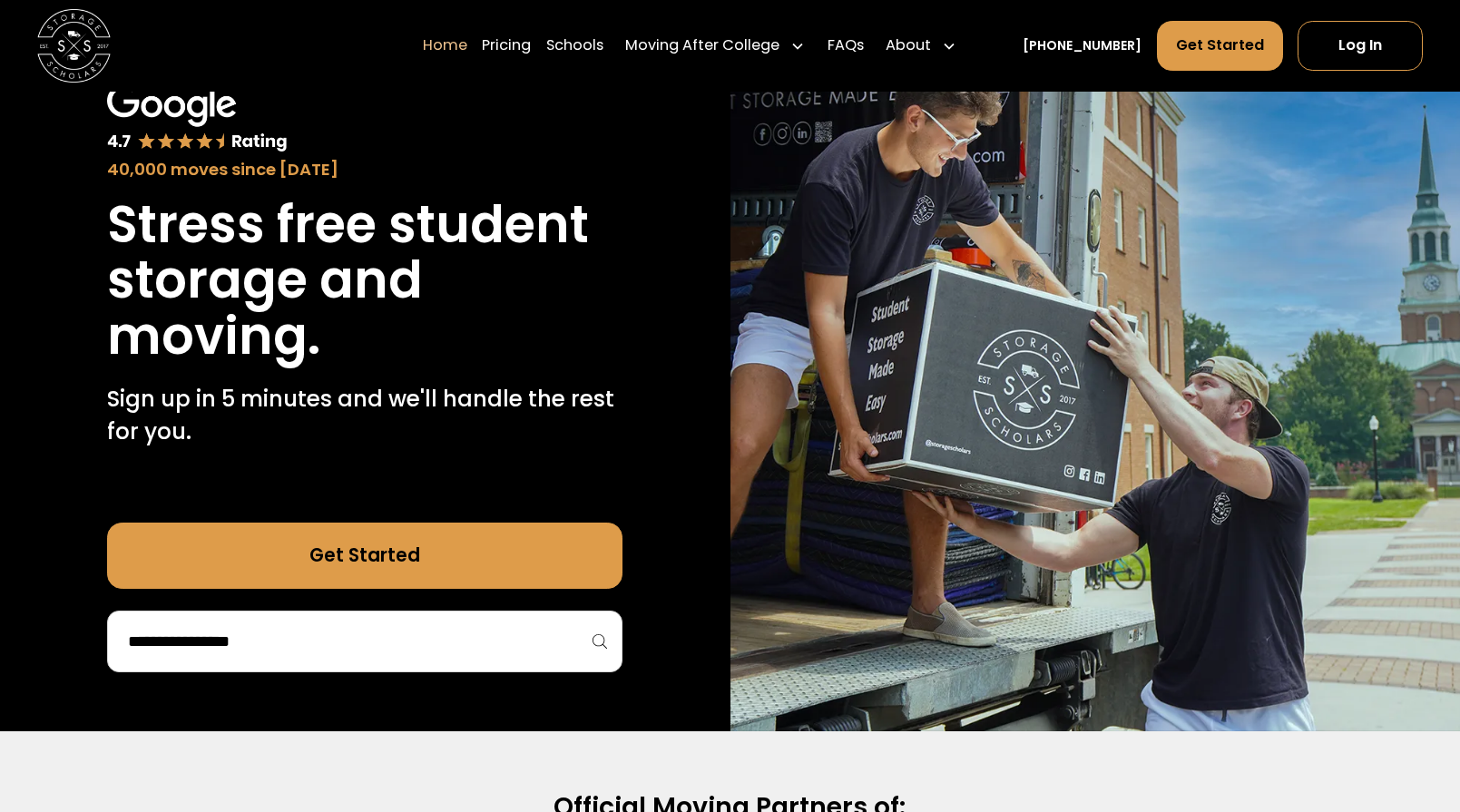
scroll to position [142, 0]
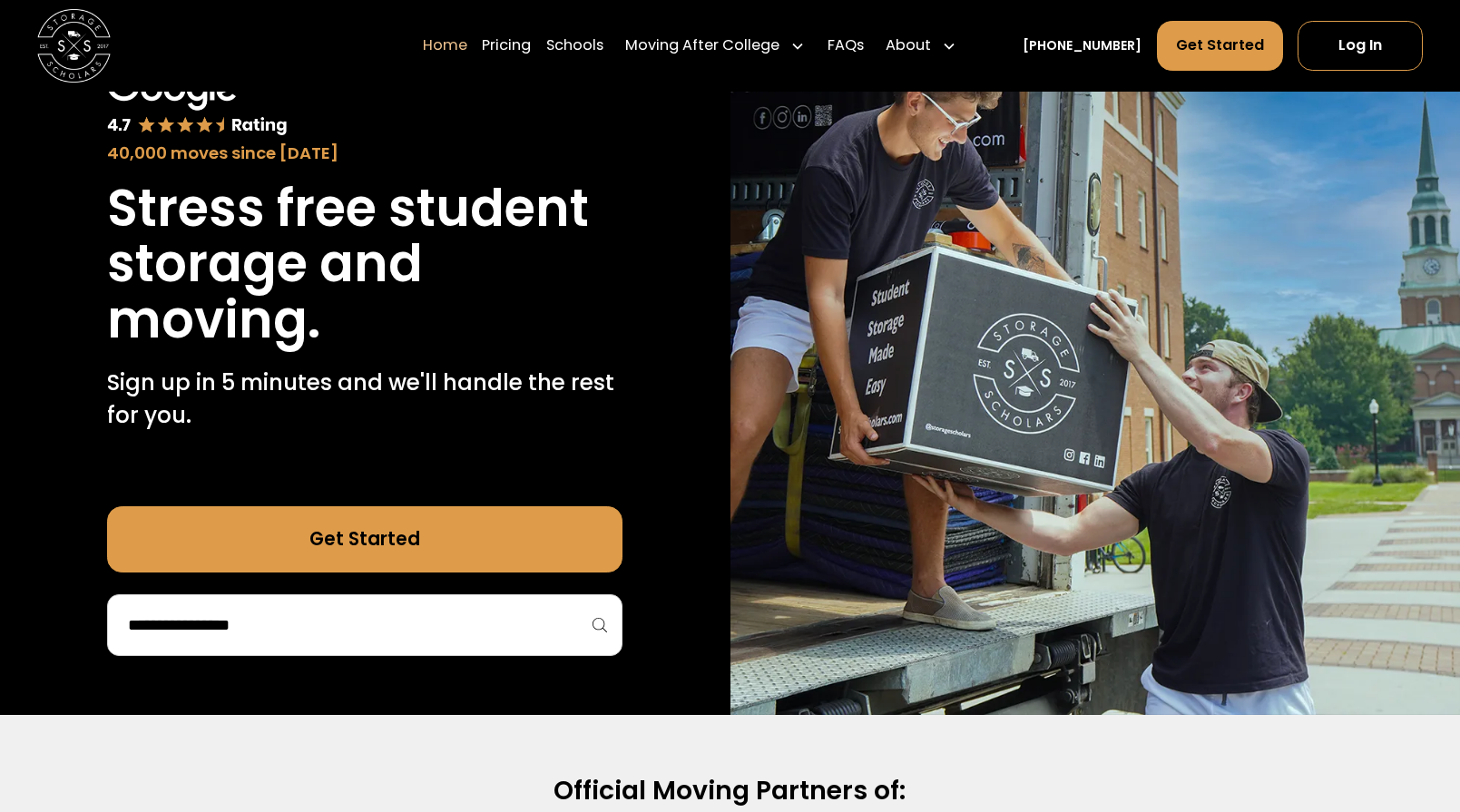
click at [370, 638] on div at bounding box center [364, 625] width 515 height 61
click at [595, 629] on div at bounding box center [364, 625] width 515 height 61
click at [600, 622] on div at bounding box center [364, 625] width 515 height 61
click at [594, 619] on div at bounding box center [364, 625] width 515 height 61
click at [527, 623] on input "search" at bounding box center [364, 624] width 477 height 31
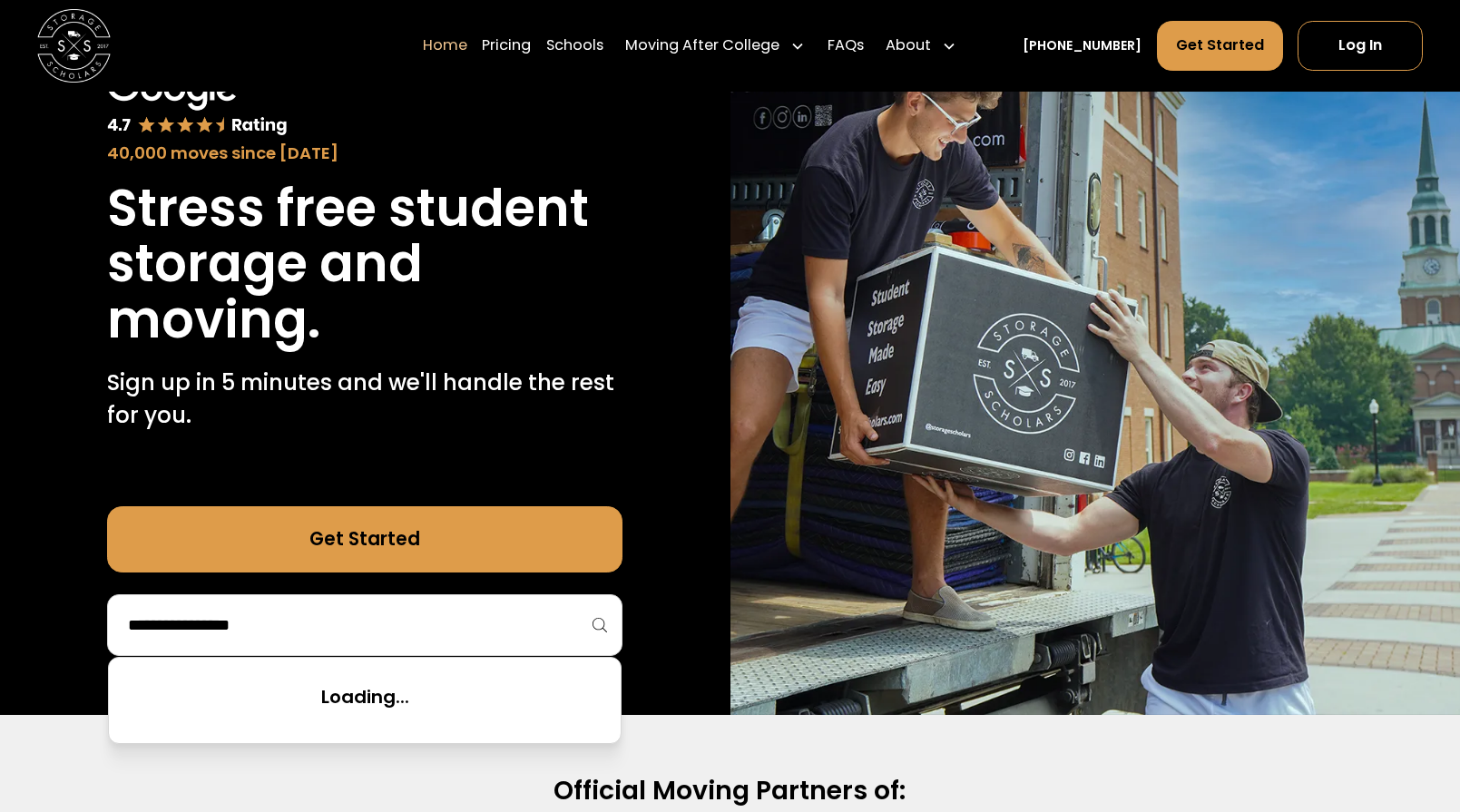
click at [476, 623] on input "search" at bounding box center [364, 624] width 477 height 31
click at [531, 46] on link "Pricing" at bounding box center [506, 46] width 49 height 52
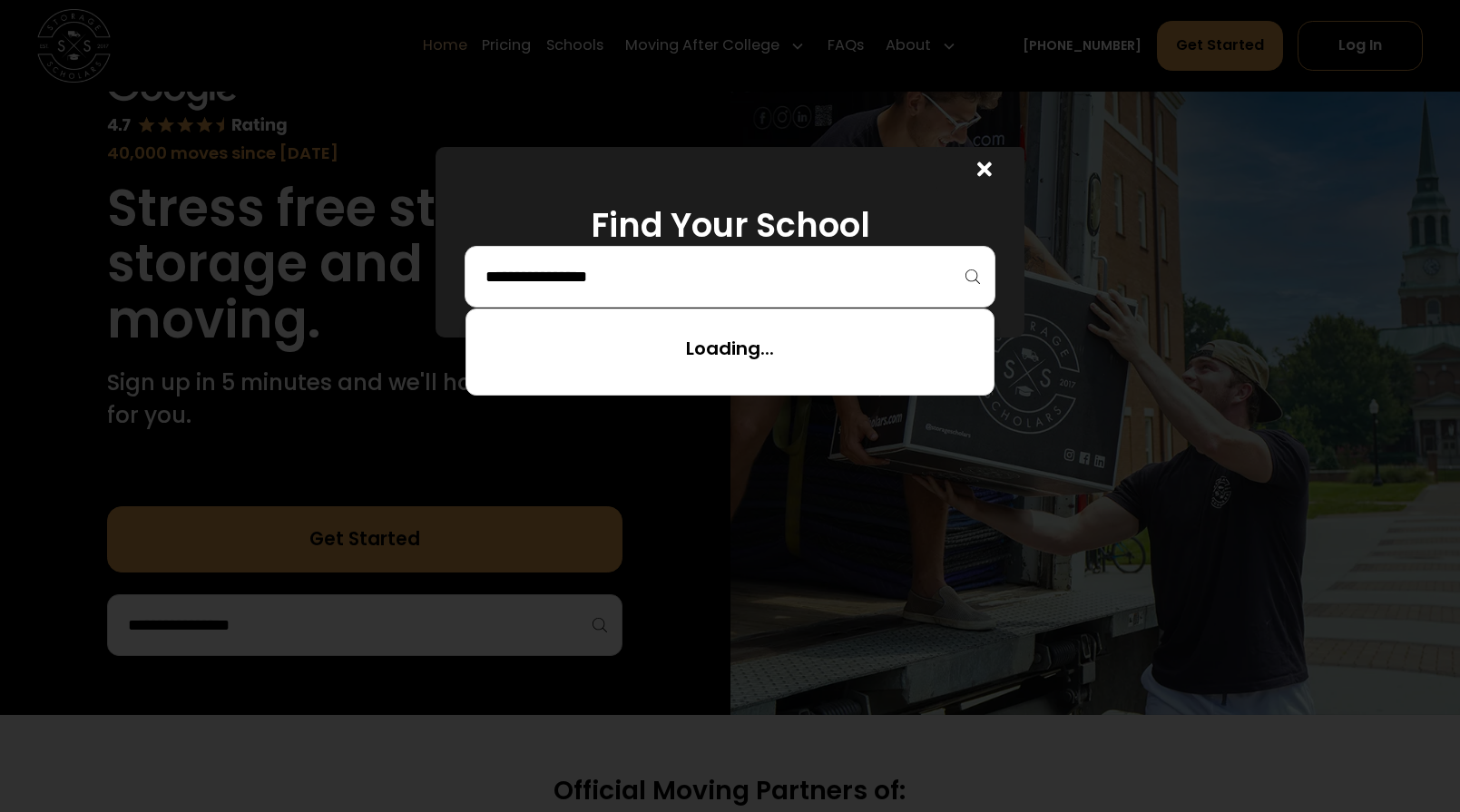
click at [797, 283] on input "search" at bounding box center [730, 276] width 492 height 31
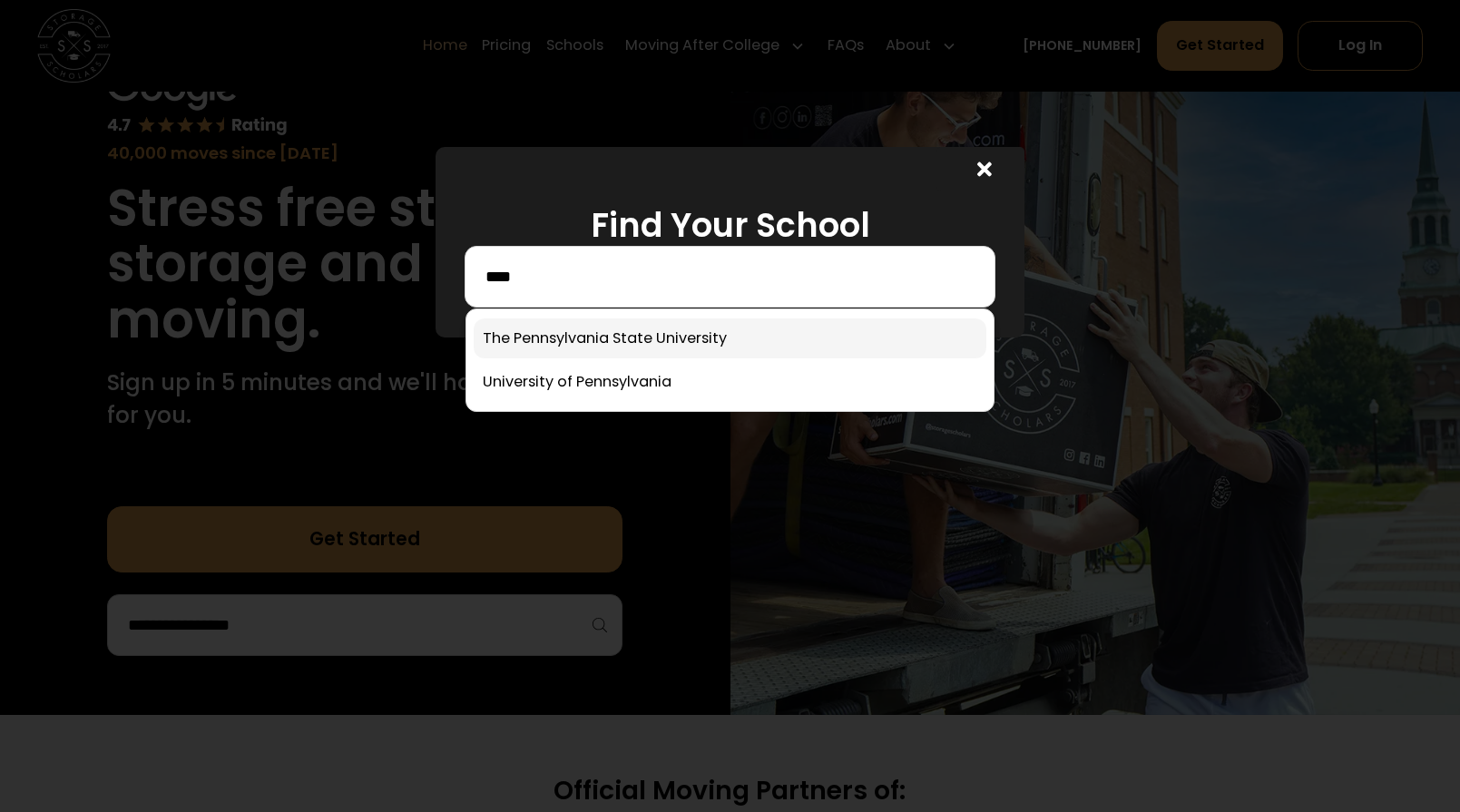
type input "****"
click at [672, 348] on link at bounding box center [729, 338] width 512 height 40
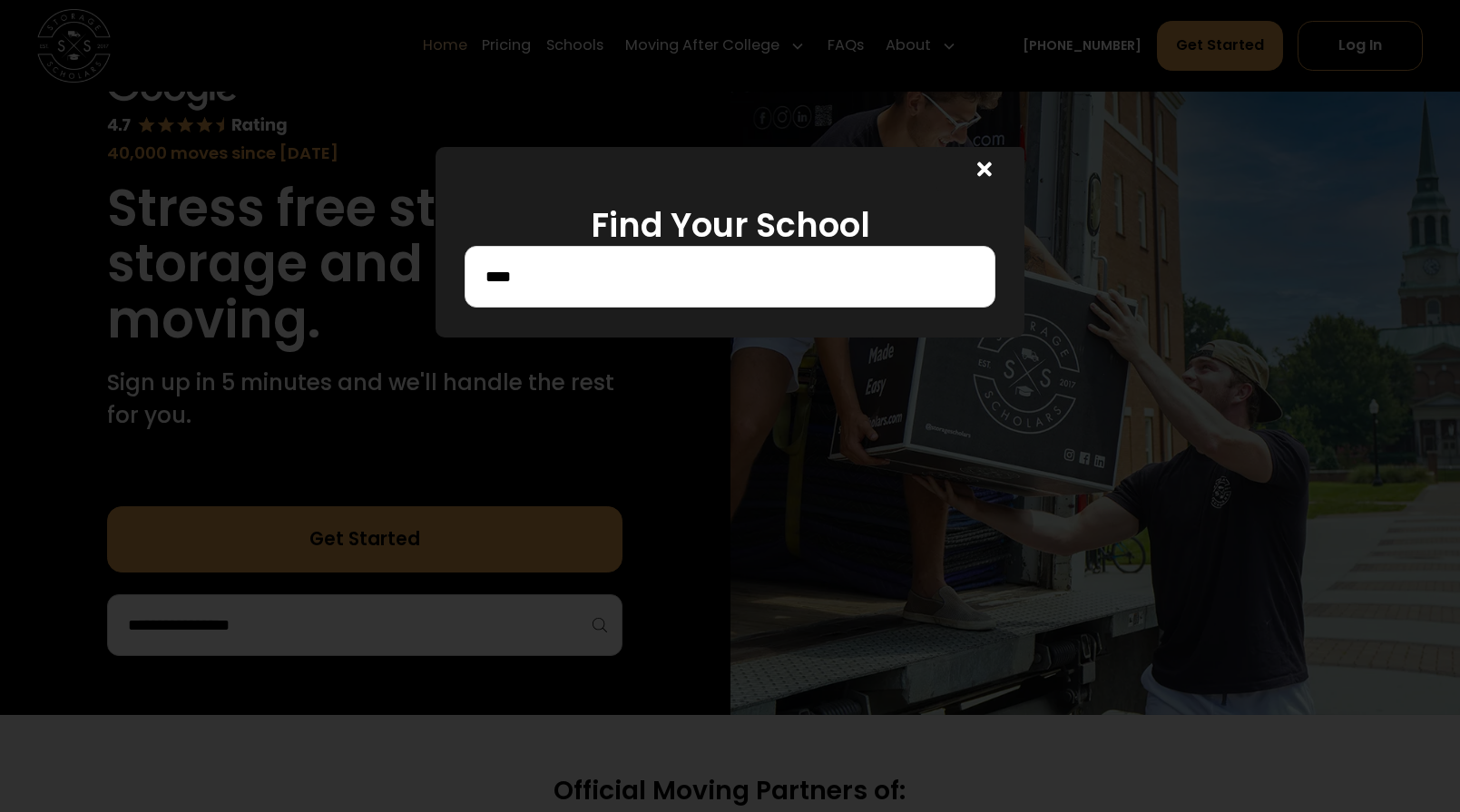
click at [620, 342] on div at bounding box center [730, 406] width 1460 height 812
click at [619, 342] on div at bounding box center [730, 406] width 1460 height 812
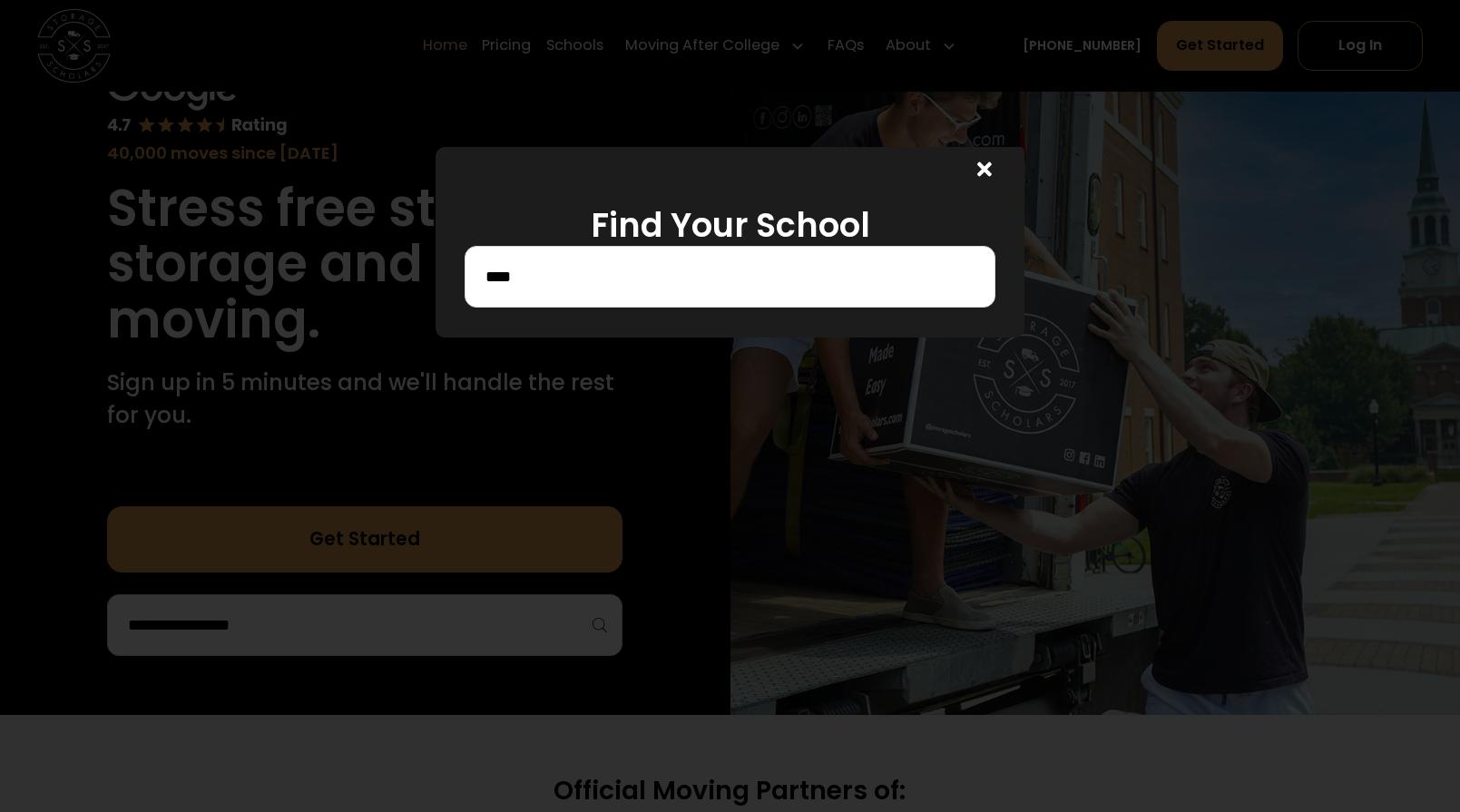
click at [619, 342] on div at bounding box center [730, 406] width 1460 height 812
